Goal: Task Accomplishment & Management: Manage account settings

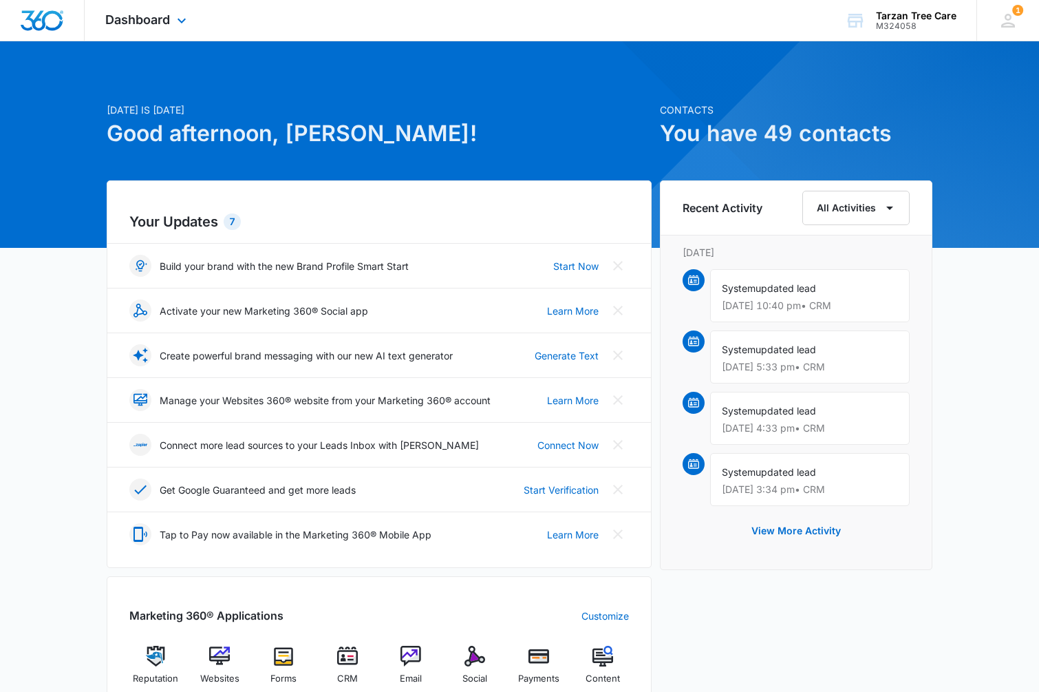
click at [186, 30] on div "Dashboard Apps Reputation Websites Forms CRM Email Social Payments POS Content …" at bounding box center [148, 20] width 126 height 41
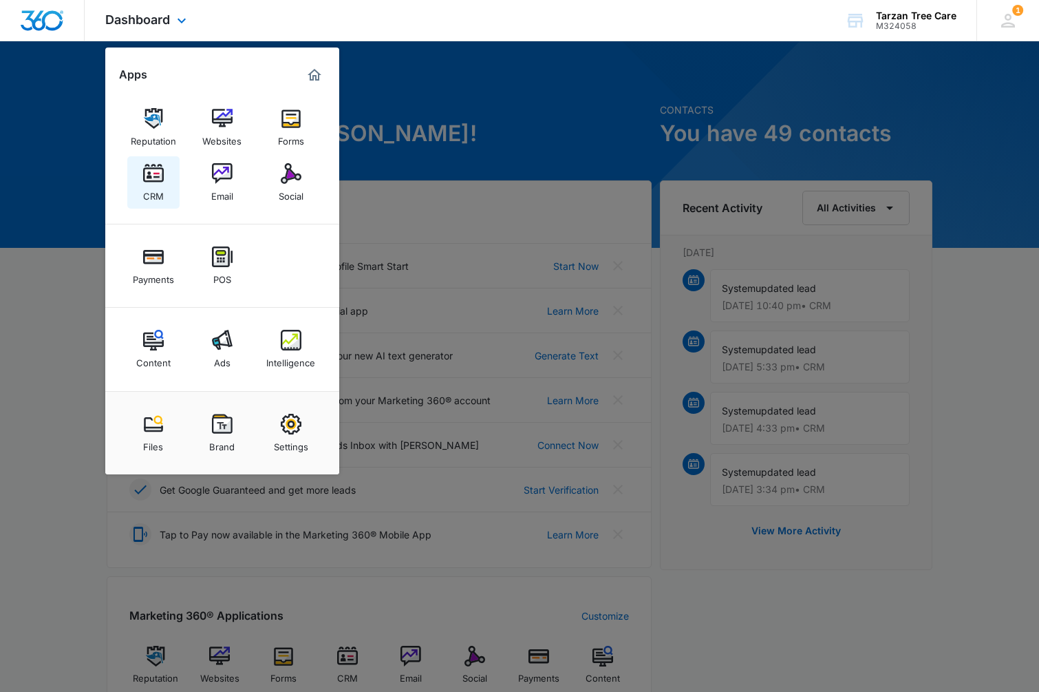
click at [158, 175] on img at bounding box center [153, 173] width 21 height 21
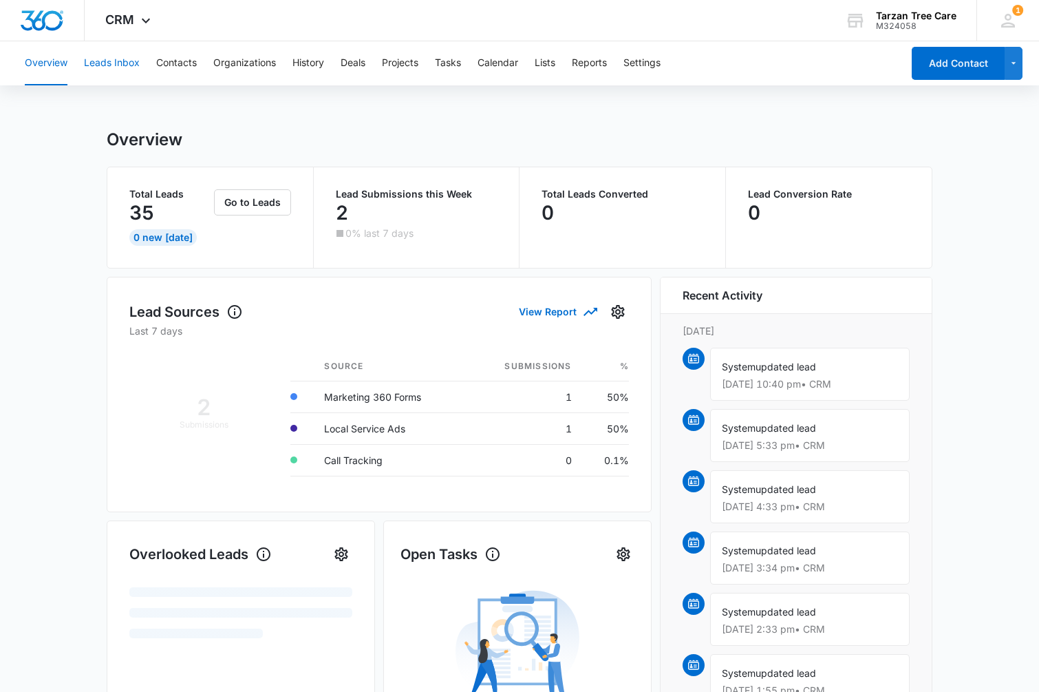
click at [123, 60] on button "Leads Inbox" at bounding box center [112, 63] width 56 height 44
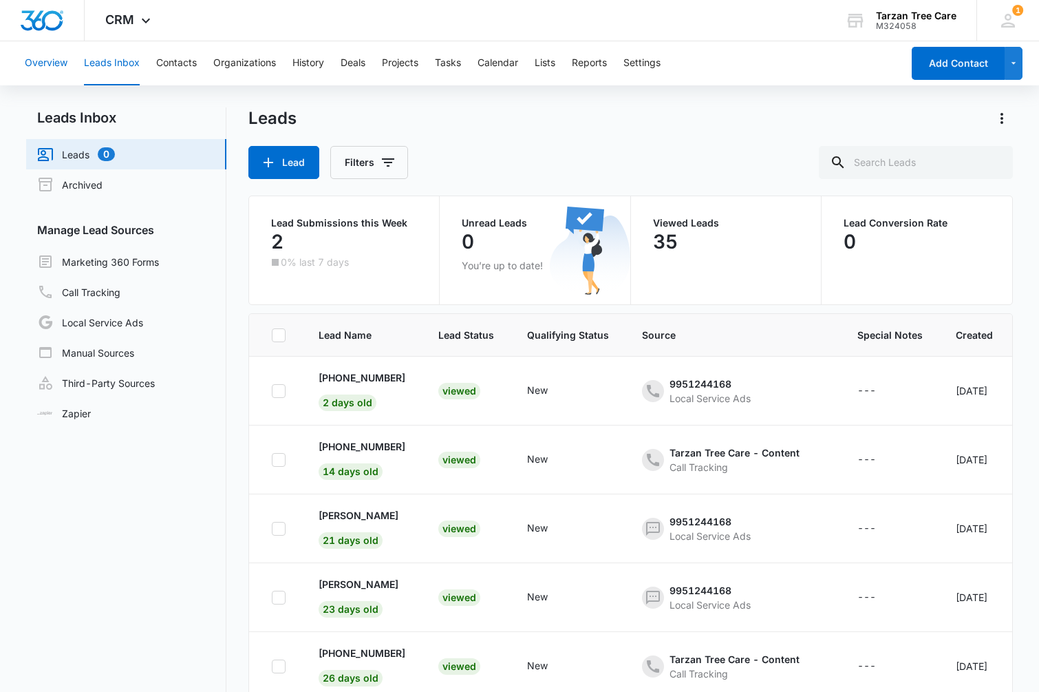
click at [63, 65] on button "Overview" at bounding box center [46, 63] width 43 height 44
